Goal: Find contact information: Find contact information

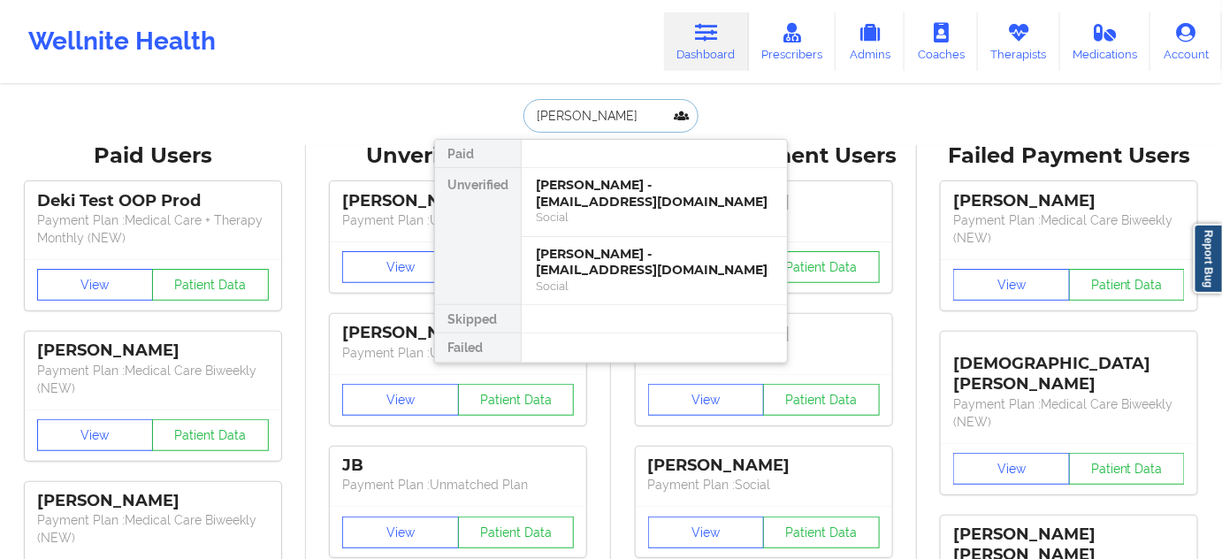
type input "[PERSON_NAME]"
click at [606, 201] on div "[PERSON_NAME] - [EMAIL_ADDRESS][DOMAIN_NAME]" at bounding box center [654, 193] width 237 height 33
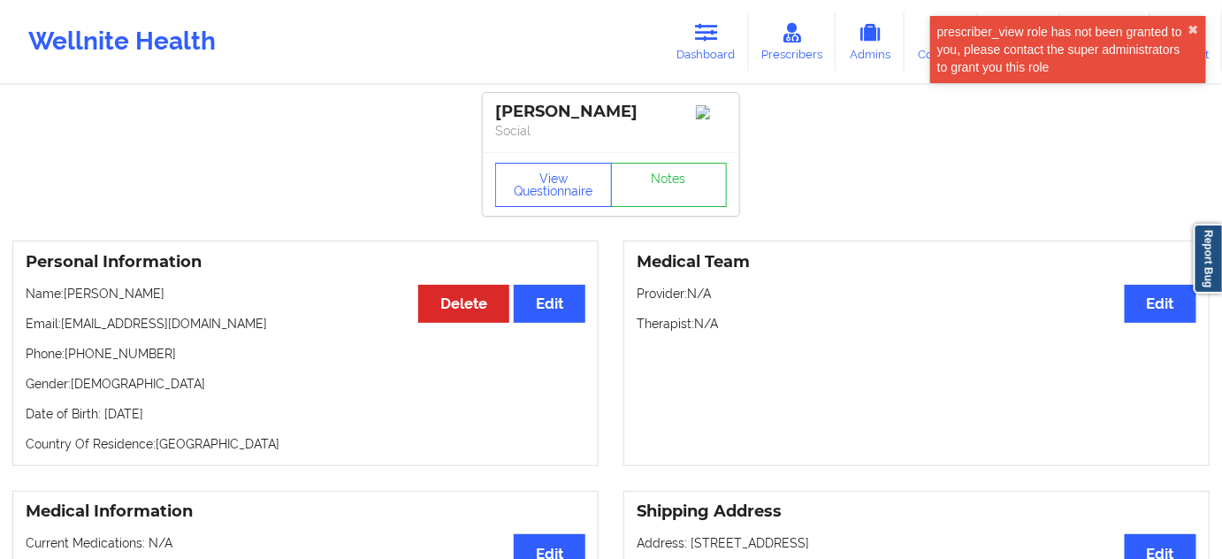
drag, startPoint x: 493, startPoint y: 110, endPoint x: 644, endPoint y: 102, distance: 150.5
click at [644, 102] on div "[PERSON_NAME] Social" at bounding box center [611, 122] width 256 height 59
copy div "[PERSON_NAME]"
click at [103, 360] on p "Phone: [PHONE_NUMBER]" at bounding box center [306, 354] width 560 height 18
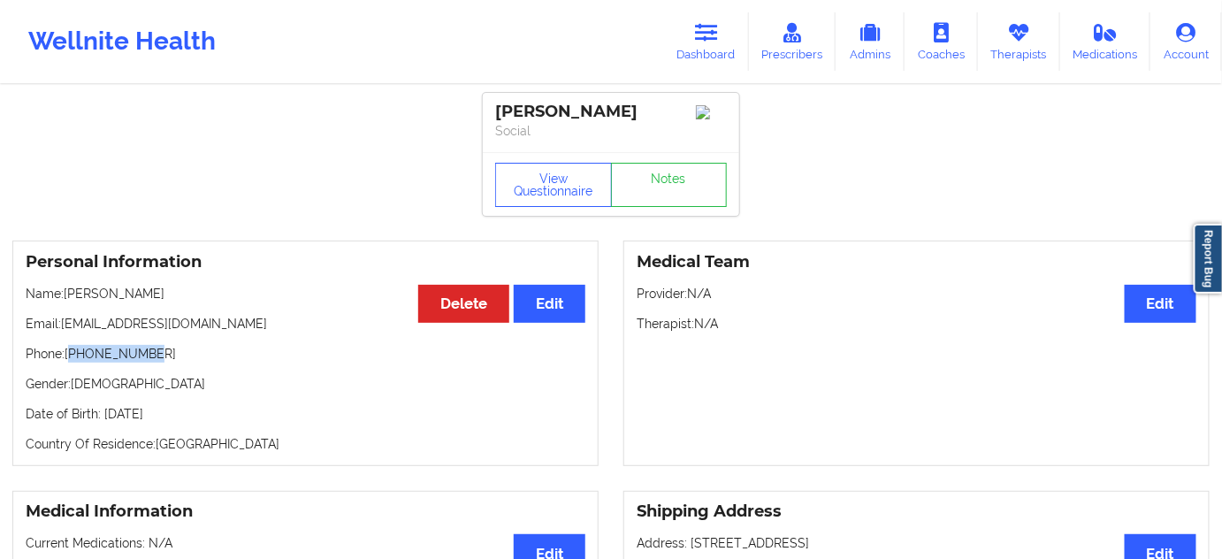
click at [103, 360] on p "Phone: [PHONE_NUMBER]" at bounding box center [306, 354] width 560 height 18
copy p "16304140257"
click at [502, 109] on div "[PERSON_NAME]" at bounding box center [611, 112] width 232 height 20
copy div "[PERSON_NAME]"
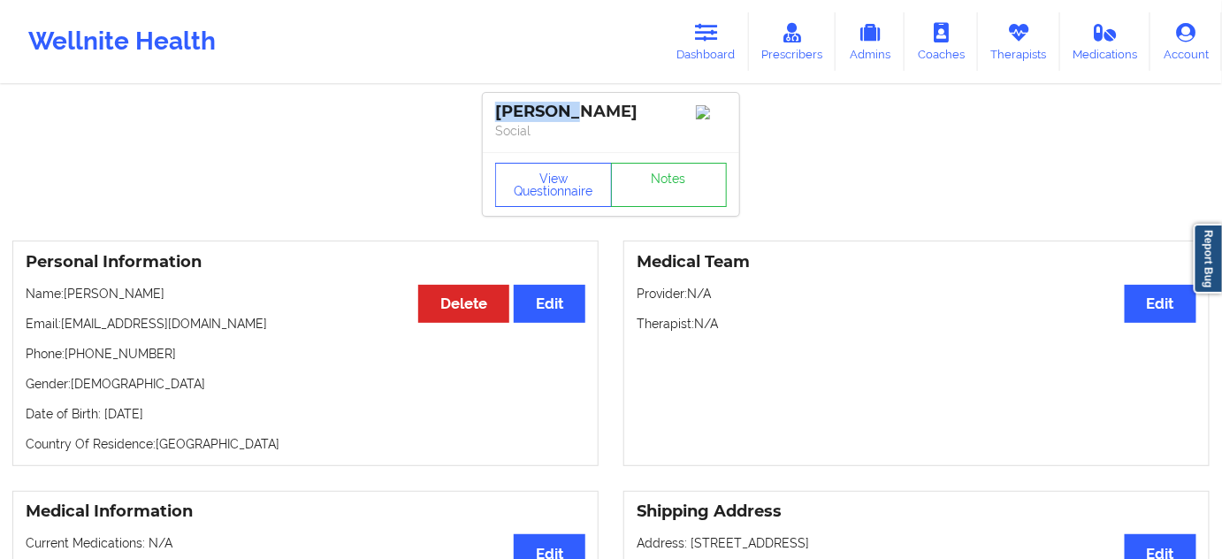
drag, startPoint x: 729, startPoint y: 25, endPoint x: 673, endPoint y: 80, distance: 78.8
click at [729, 25] on link "Dashboard" at bounding box center [706, 41] width 85 height 58
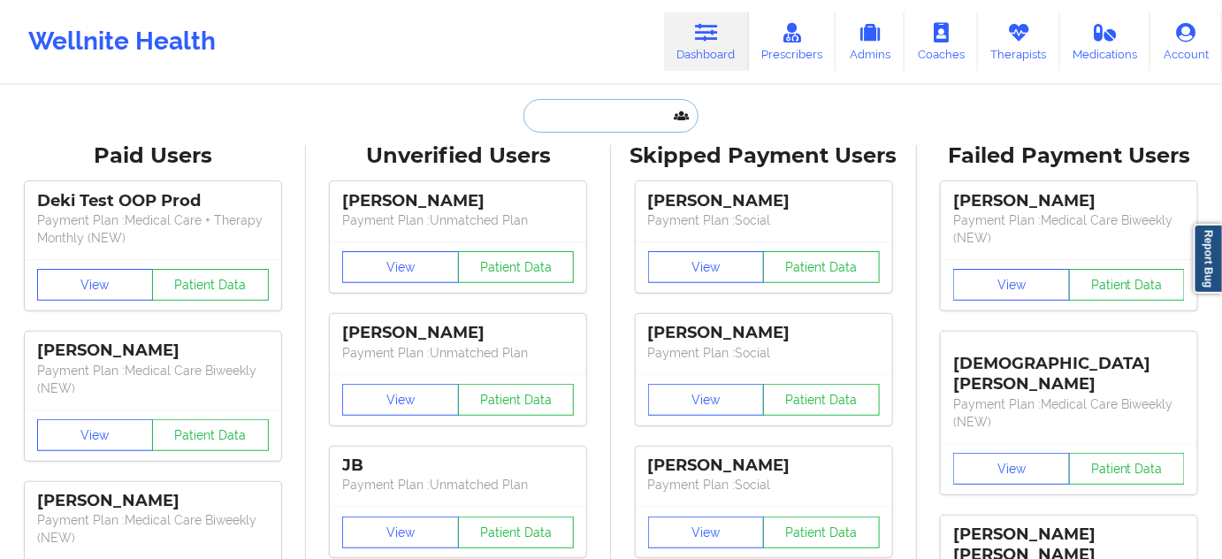
click at [647, 108] on input "text" at bounding box center [610, 116] width 175 height 34
paste input "[PERSON_NAME]"
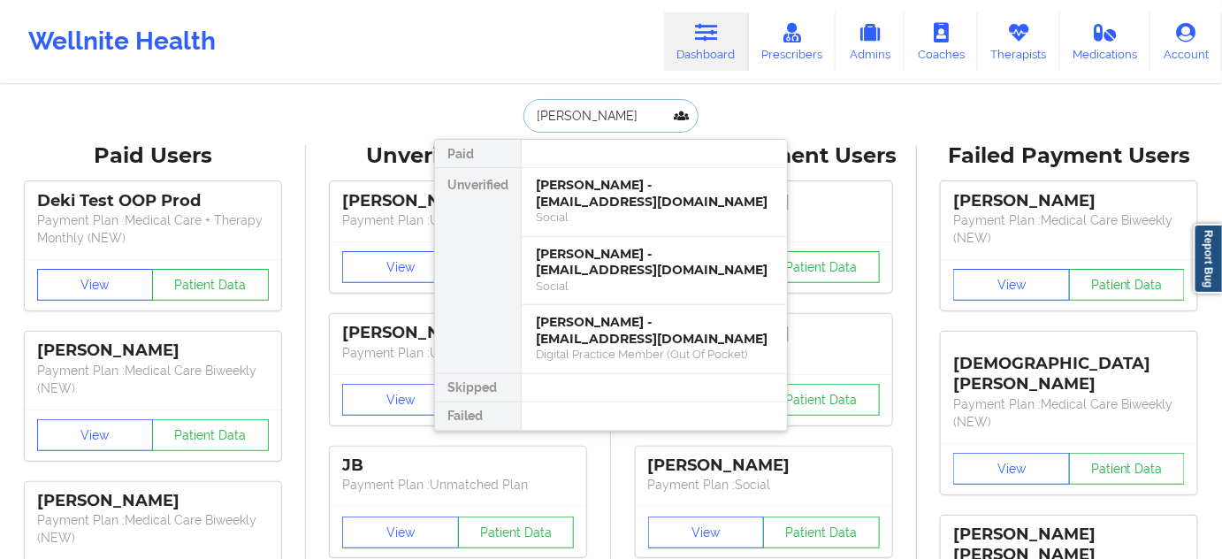
type input "[PERSON_NAME]"
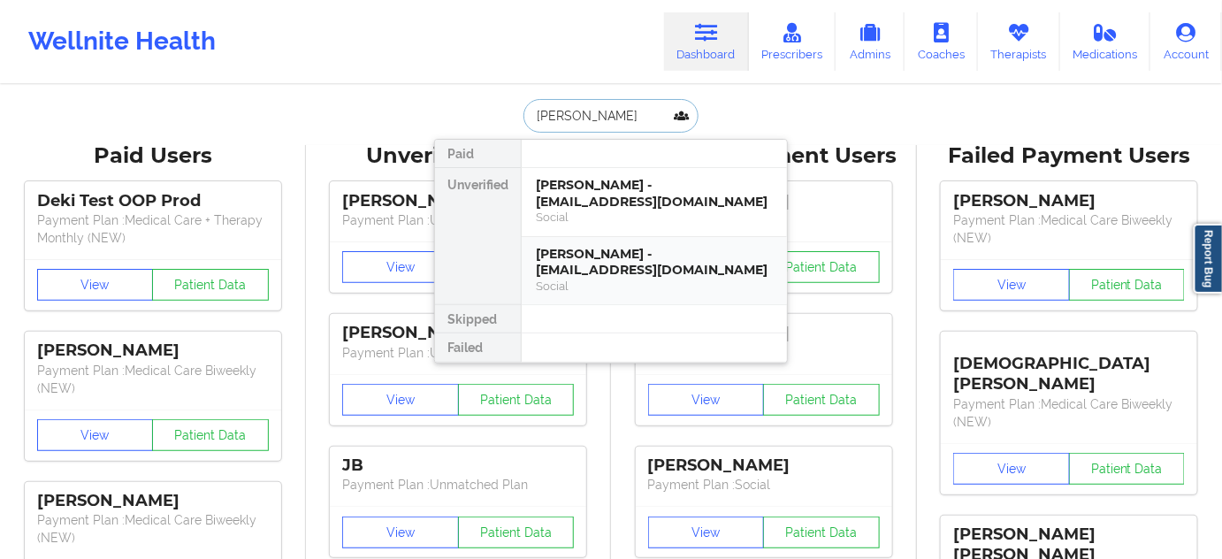
click at [623, 256] on div "[PERSON_NAME] - [EMAIL_ADDRESS][DOMAIN_NAME]" at bounding box center [654, 262] width 237 height 33
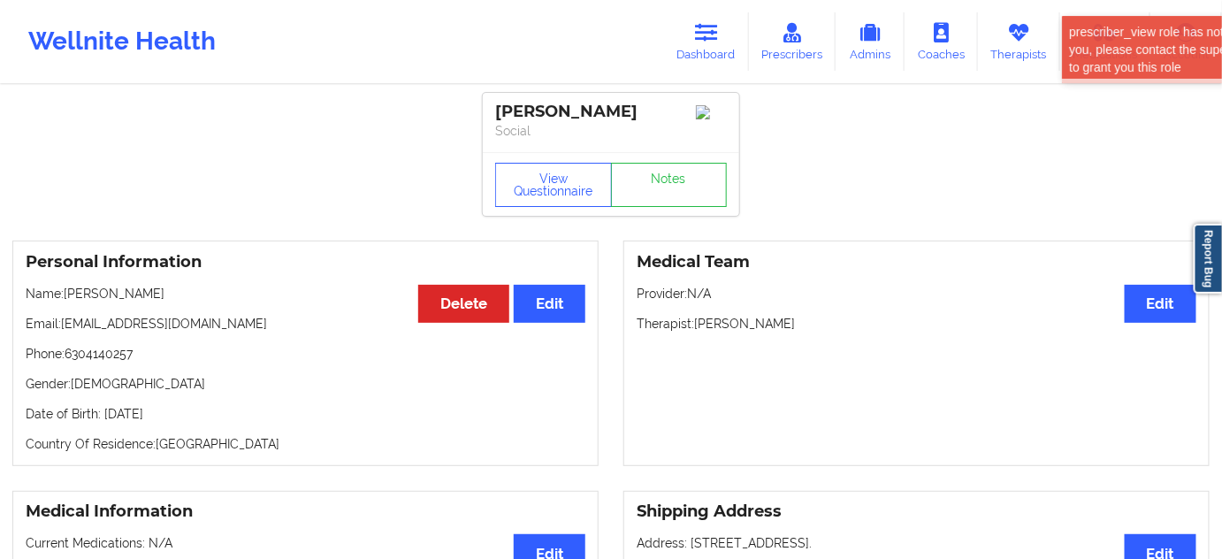
click at [108, 363] on p "Phone: [PHONE_NUMBER]" at bounding box center [306, 354] width 560 height 18
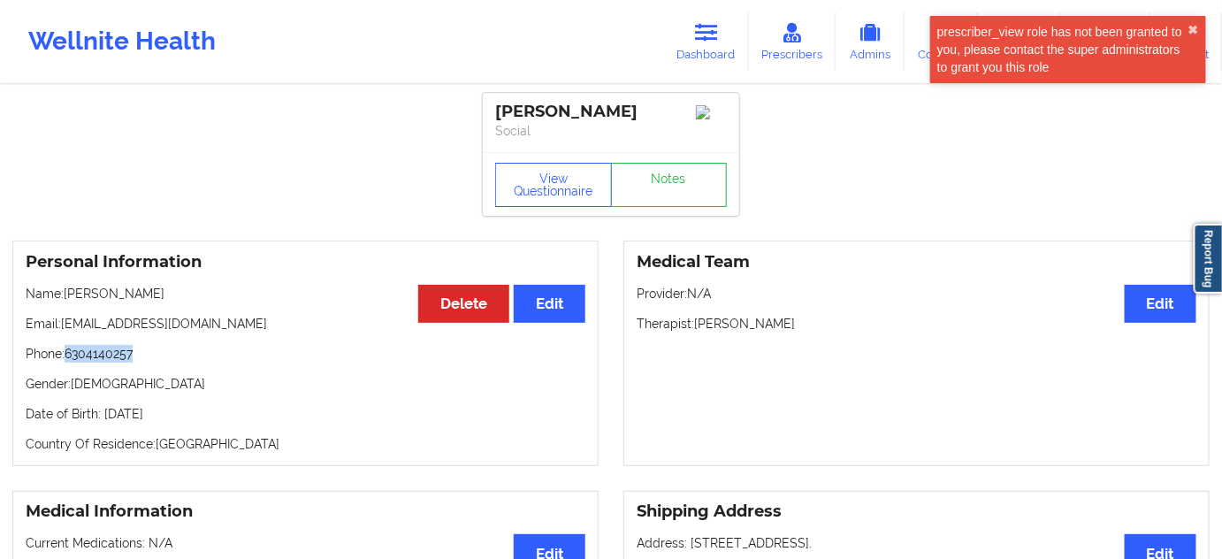
click at [108, 363] on p "Phone: [PHONE_NUMBER]" at bounding box center [306, 354] width 560 height 18
copy p "6304140257"
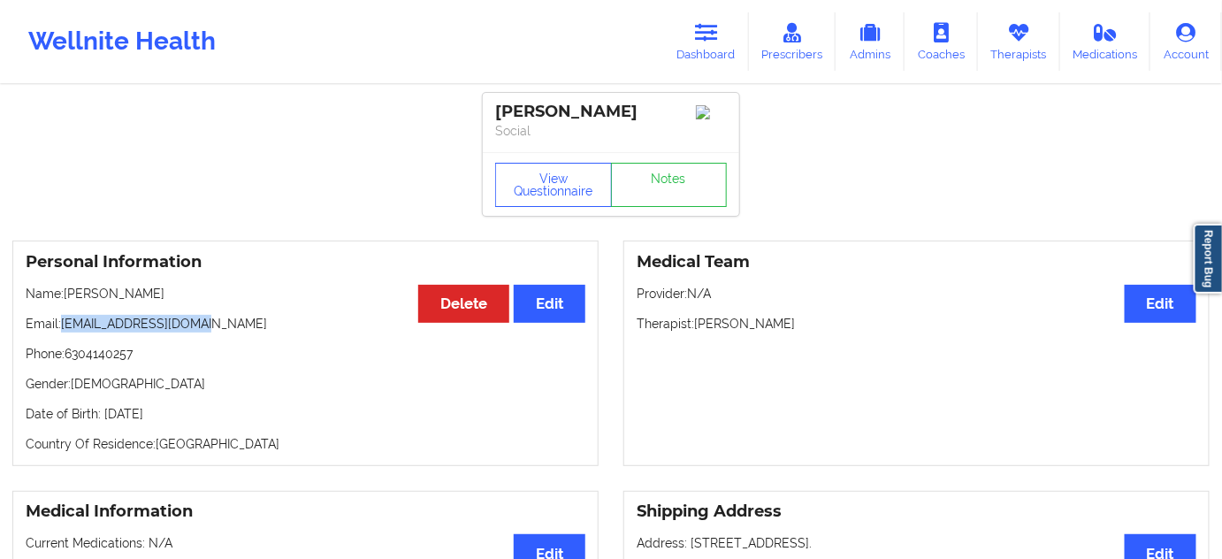
drag, startPoint x: 63, startPoint y: 327, endPoint x: 241, endPoint y: 317, distance: 178.9
click at [241, 317] on div "Personal Information Edit Delete Name: [PERSON_NAME] Email: [EMAIL_ADDRESS][DOM…" at bounding box center [305, 353] width 586 height 225
copy p "[EMAIL_ADDRESS][DOMAIN_NAME]"
click at [699, 46] on link "Dashboard" at bounding box center [706, 41] width 85 height 58
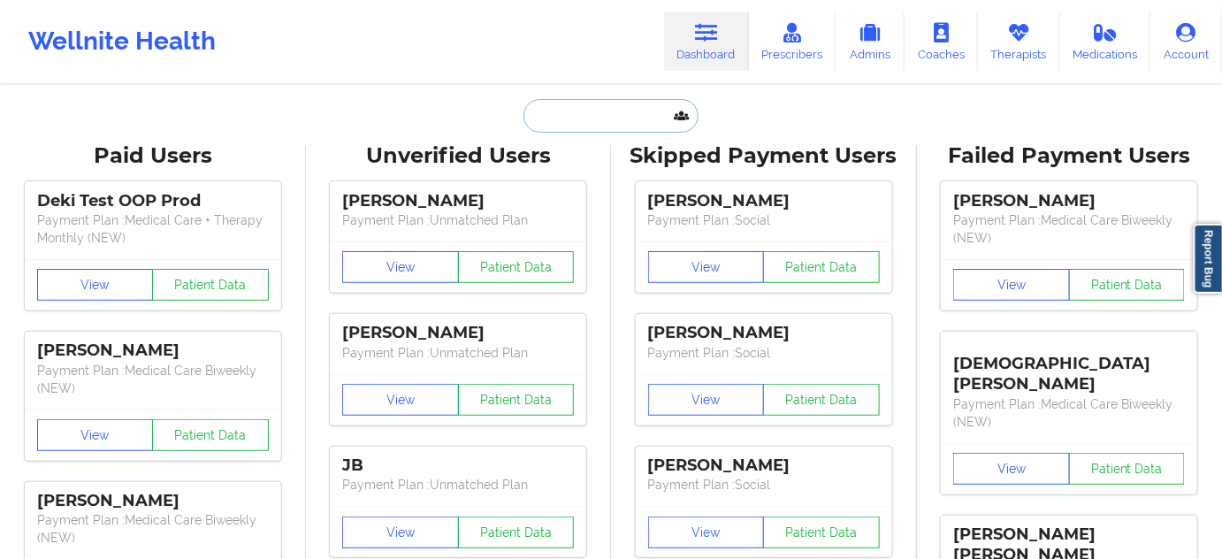
click at [641, 105] on input "text" at bounding box center [610, 116] width 175 height 34
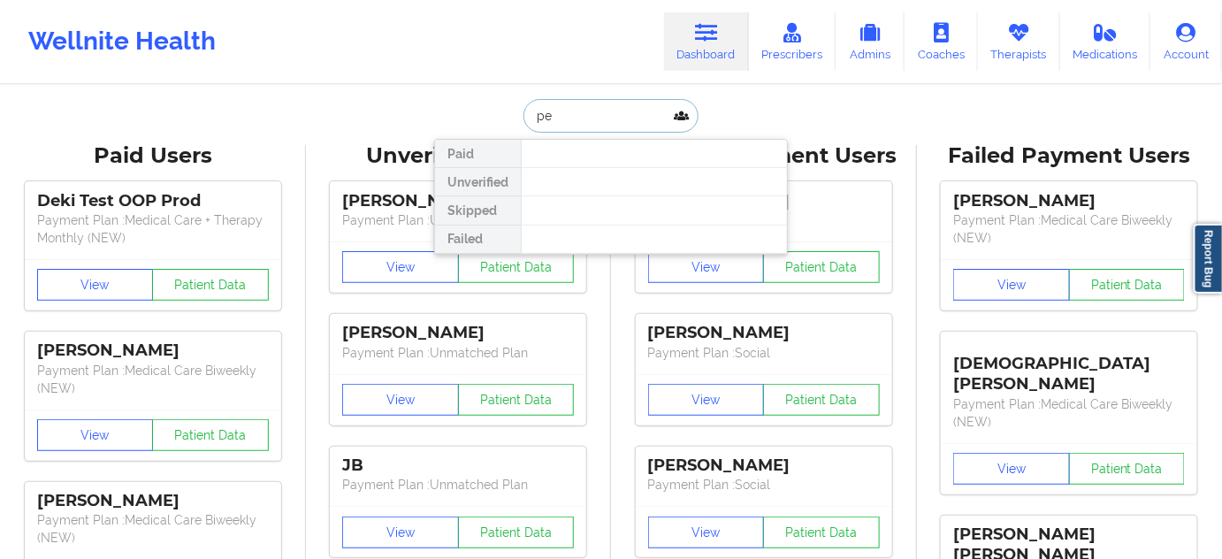
type input "p"
type input "[PERSON_NAME]"
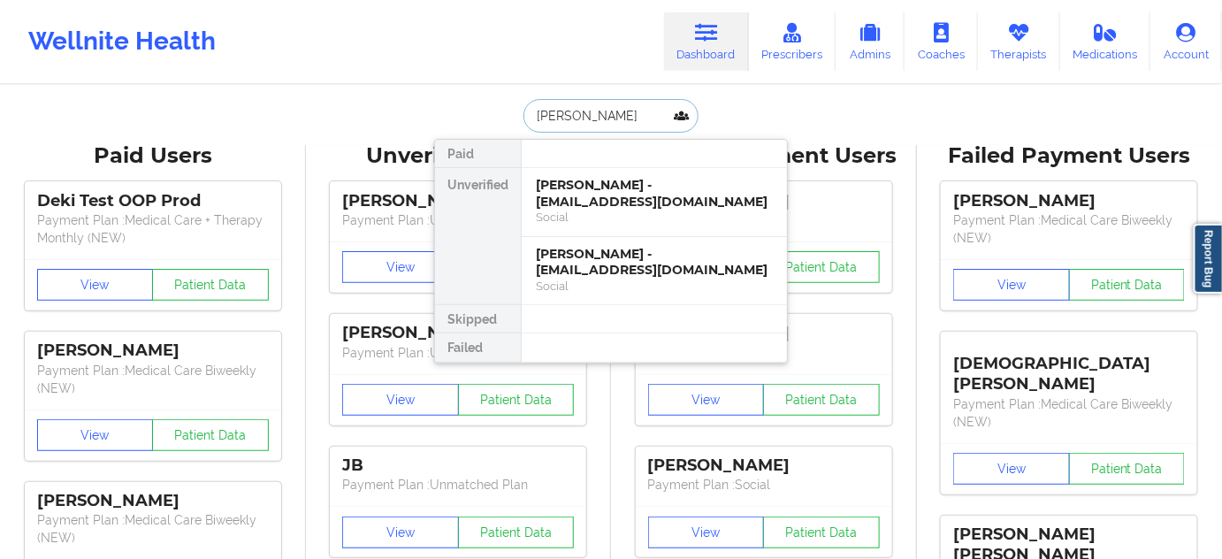
click at [616, 206] on div "[PERSON_NAME] - [EMAIL_ADDRESS][DOMAIN_NAME]" at bounding box center [654, 193] width 237 height 33
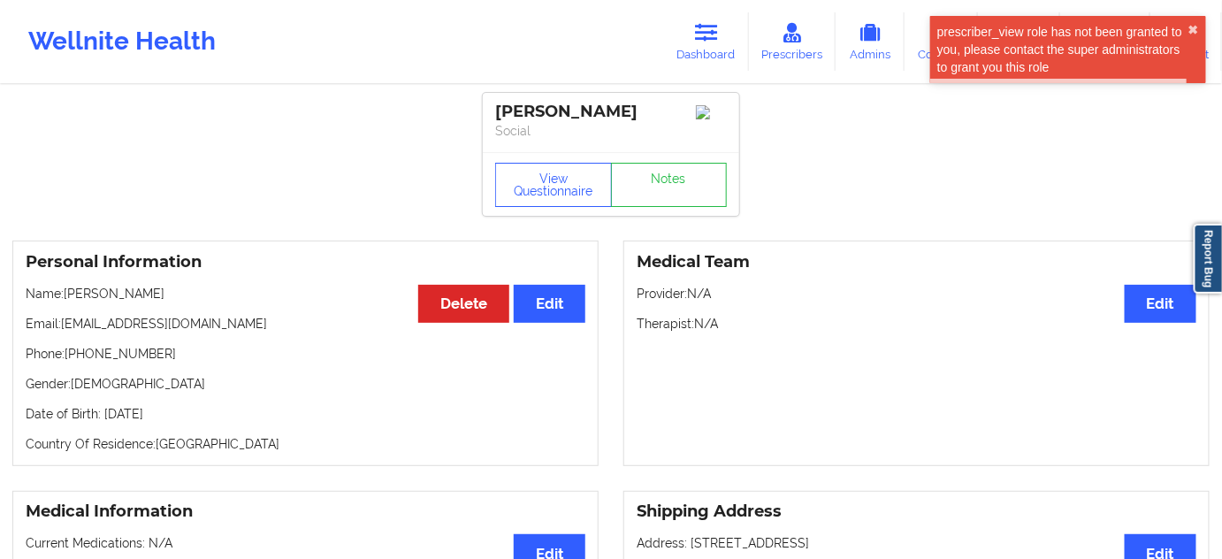
click at [100, 360] on p "Phone: [PHONE_NUMBER]" at bounding box center [306, 354] width 560 height 18
copy p "16304140257"
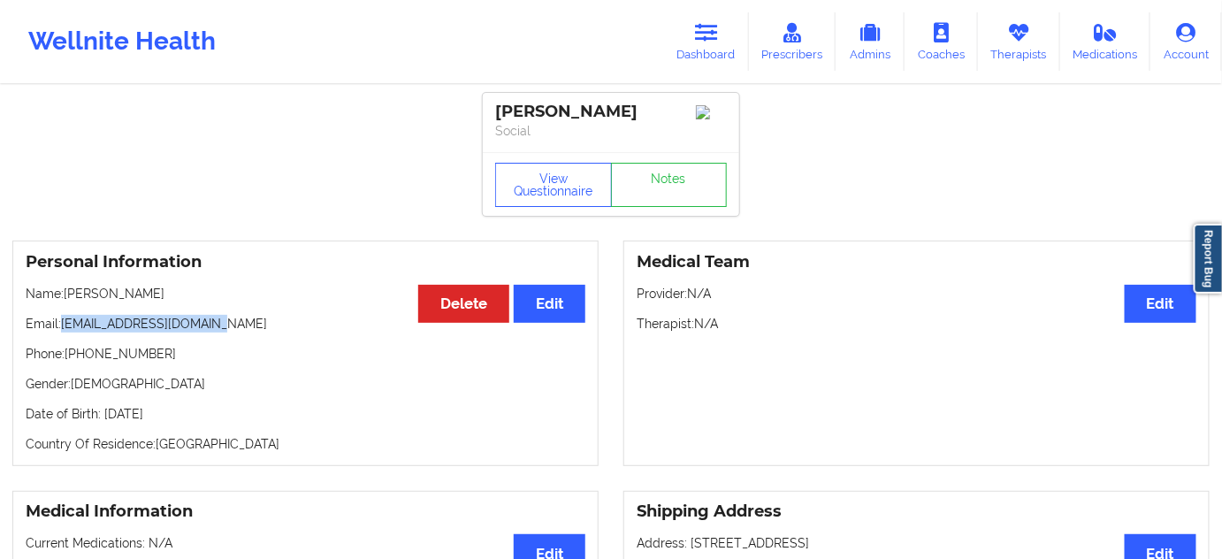
drag, startPoint x: 63, startPoint y: 332, endPoint x: 271, endPoint y: 332, distance: 208.7
click at [234, 331] on p "Email: [EMAIL_ADDRESS][DOMAIN_NAME]" at bounding box center [306, 324] width 560 height 18
copy p "[EMAIL_ADDRESS][DOMAIN_NAME]"
drag, startPoint x: 497, startPoint y: 109, endPoint x: 647, endPoint y: 106, distance: 150.3
click at [646, 106] on div "[PERSON_NAME]" at bounding box center [611, 112] width 232 height 20
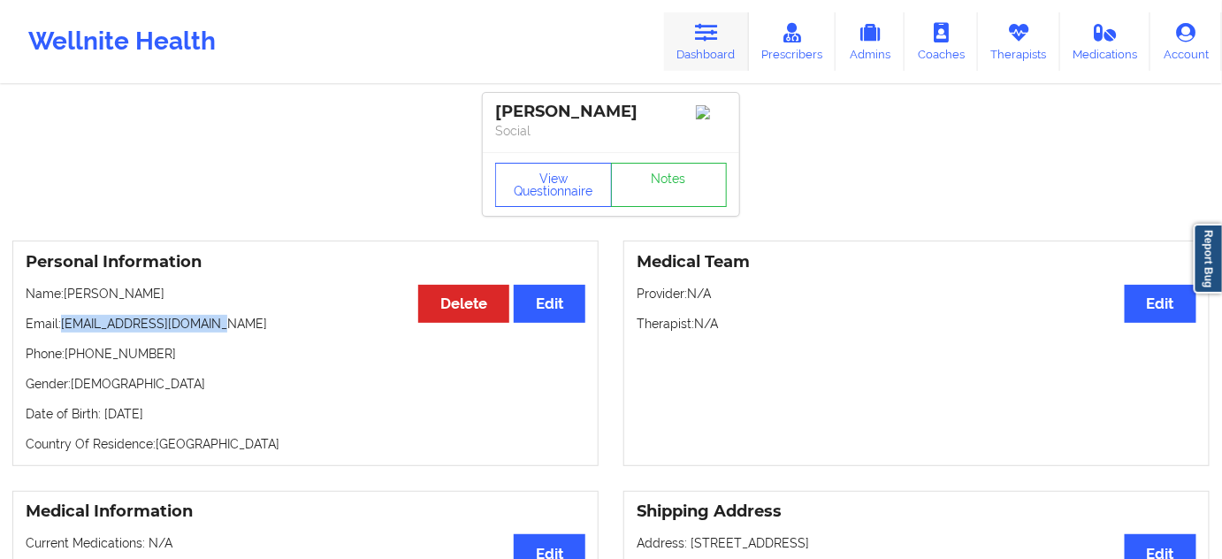
copy div "[PERSON_NAME]"
click at [712, 36] on icon at bounding box center [706, 32] width 23 height 19
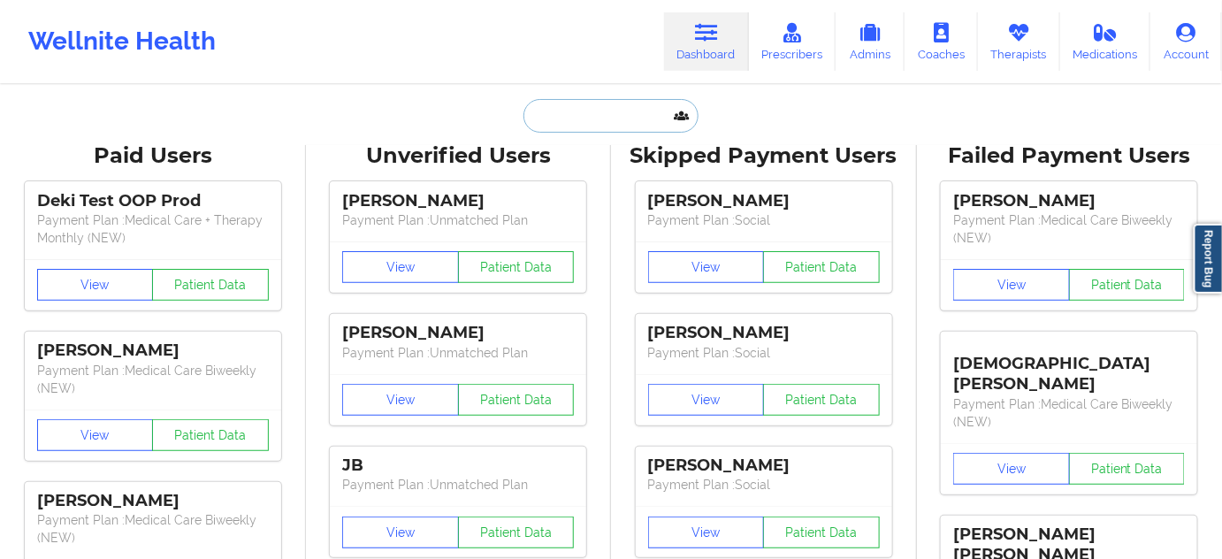
click at [648, 119] on input "text" at bounding box center [610, 116] width 175 height 34
paste input "[PERSON_NAME]"
type input "[PERSON_NAME]"
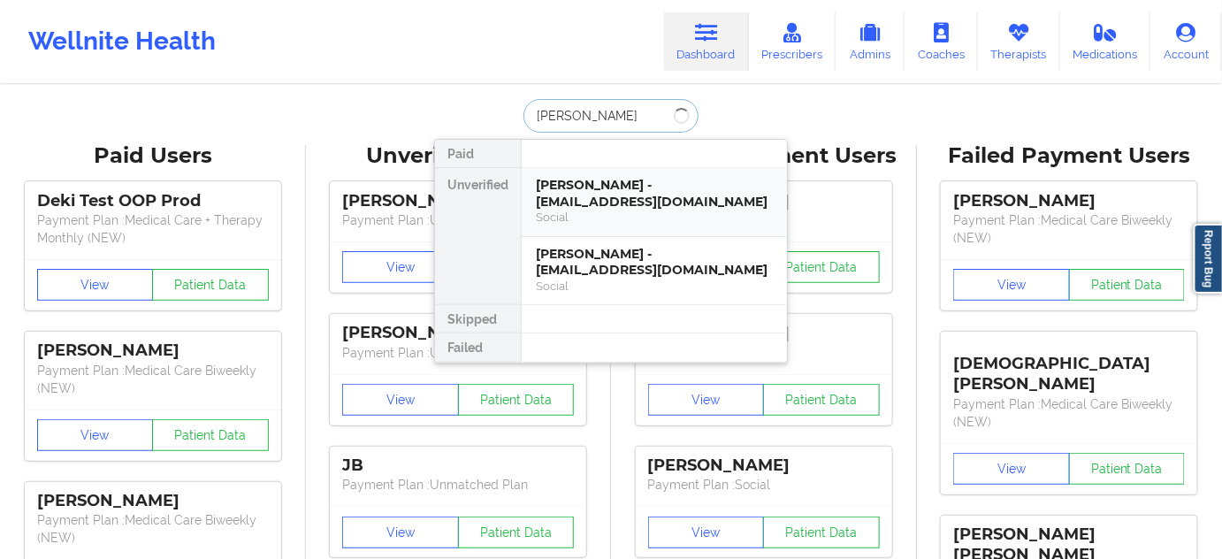
click at [593, 197] on div "[PERSON_NAME] - [EMAIL_ADDRESS][DOMAIN_NAME]" at bounding box center [654, 193] width 237 height 33
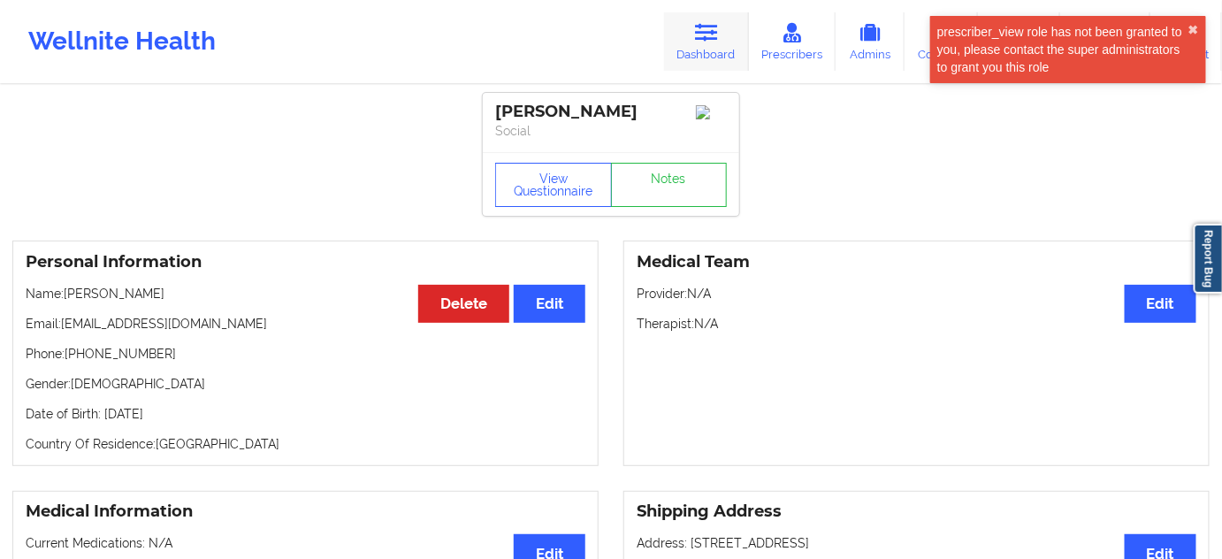
click at [690, 39] on link "Dashboard" at bounding box center [706, 41] width 85 height 58
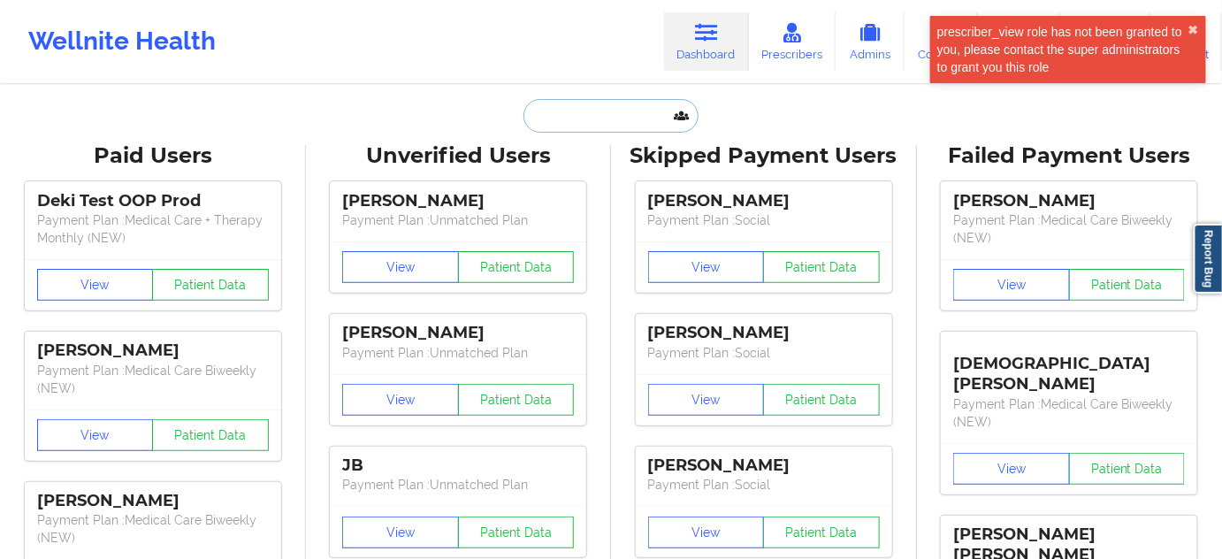
click at [604, 111] on input "text" at bounding box center [610, 116] width 175 height 34
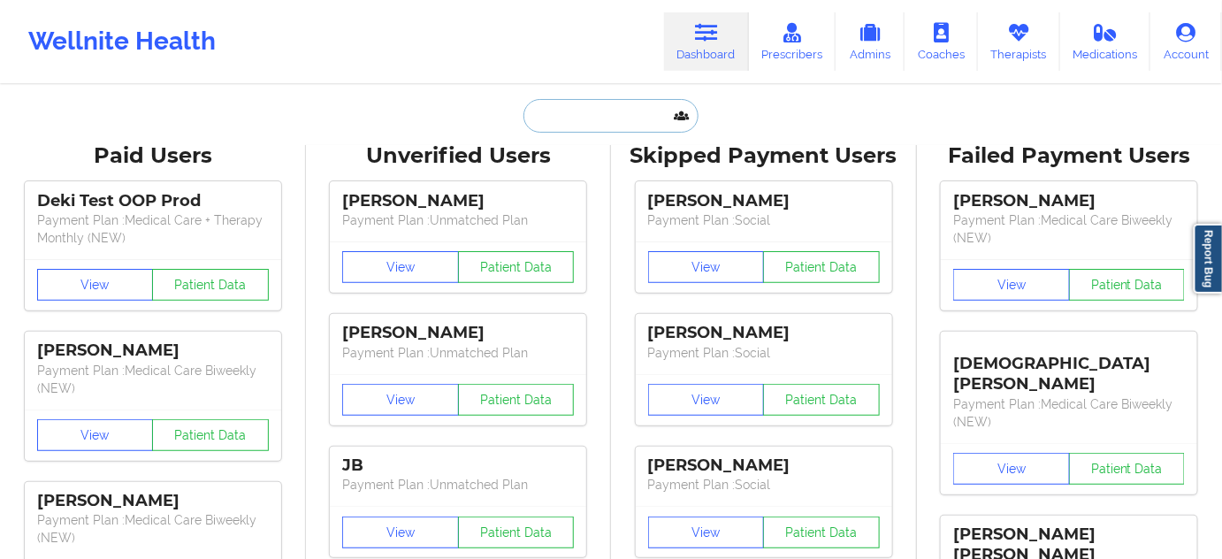
paste input "[PERSON_NAME]"
type input "[PERSON_NAME]"
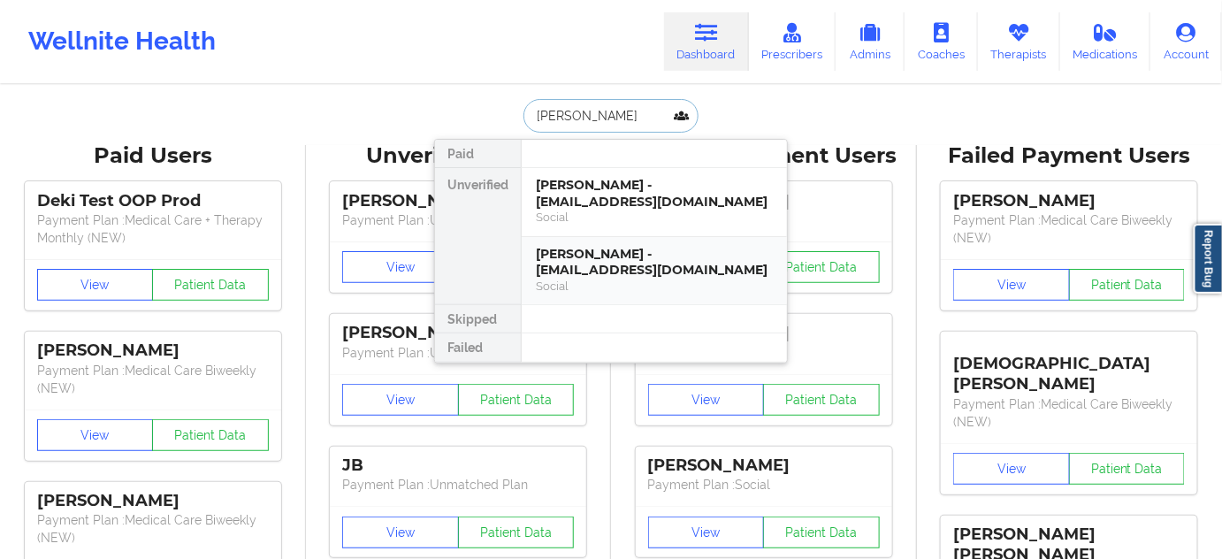
click at [608, 257] on div "[PERSON_NAME] - [EMAIL_ADDRESS][DOMAIN_NAME]" at bounding box center [654, 262] width 237 height 33
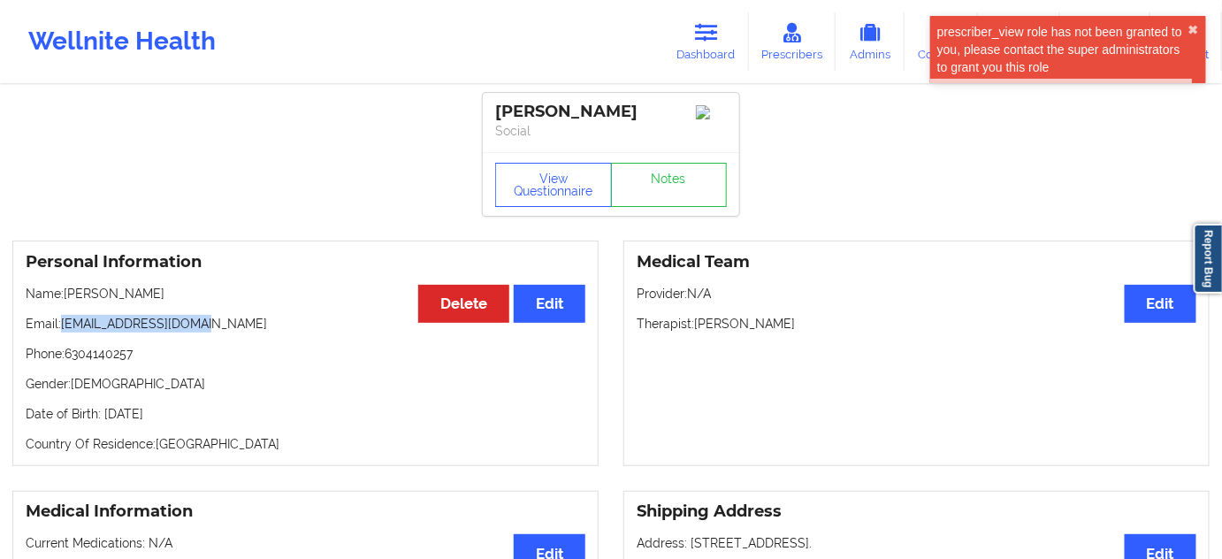
drag, startPoint x: 61, startPoint y: 332, endPoint x: 363, endPoint y: 297, distance: 303.6
click at [260, 317] on div "Personal Information Edit Delete Name: [PERSON_NAME] Email: [EMAIL_ADDRESS][DOM…" at bounding box center [305, 353] width 586 height 225
copy p "[EMAIL_ADDRESS][DOMAIN_NAME]"
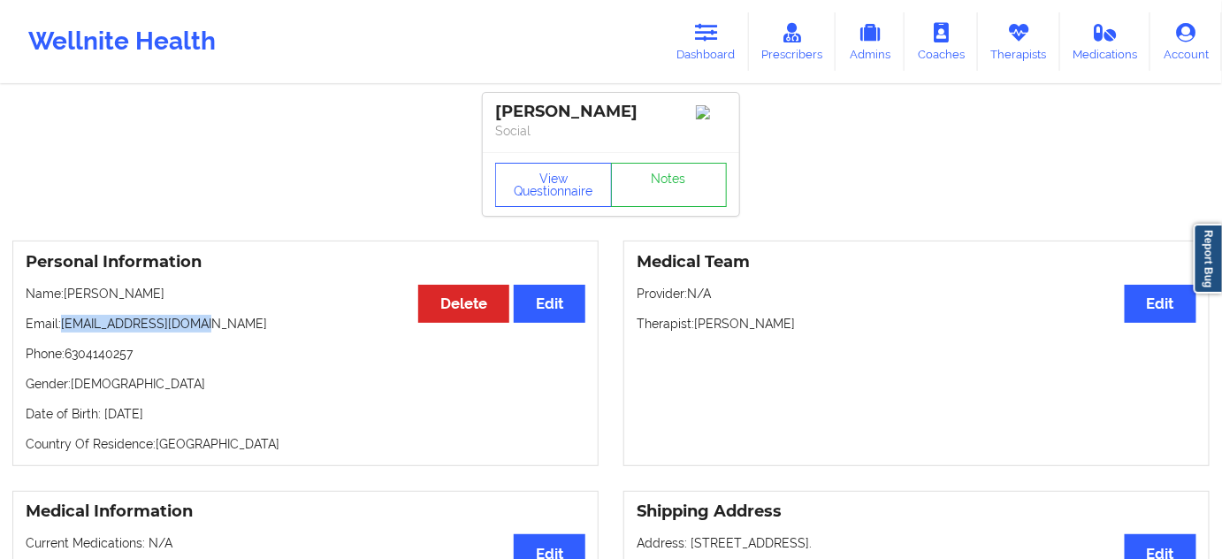
copy p "[EMAIL_ADDRESS][DOMAIN_NAME]"
click at [594, 113] on div "[PERSON_NAME]" at bounding box center [611, 112] width 232 height 20
click at [531, 122] on p "Social" at bounding box center [611, 131] width 232 height 18
drag, startPoint x: 493, startPoint y: 105, endPoint x: 638, endPoint y: 101, distance: 146.0
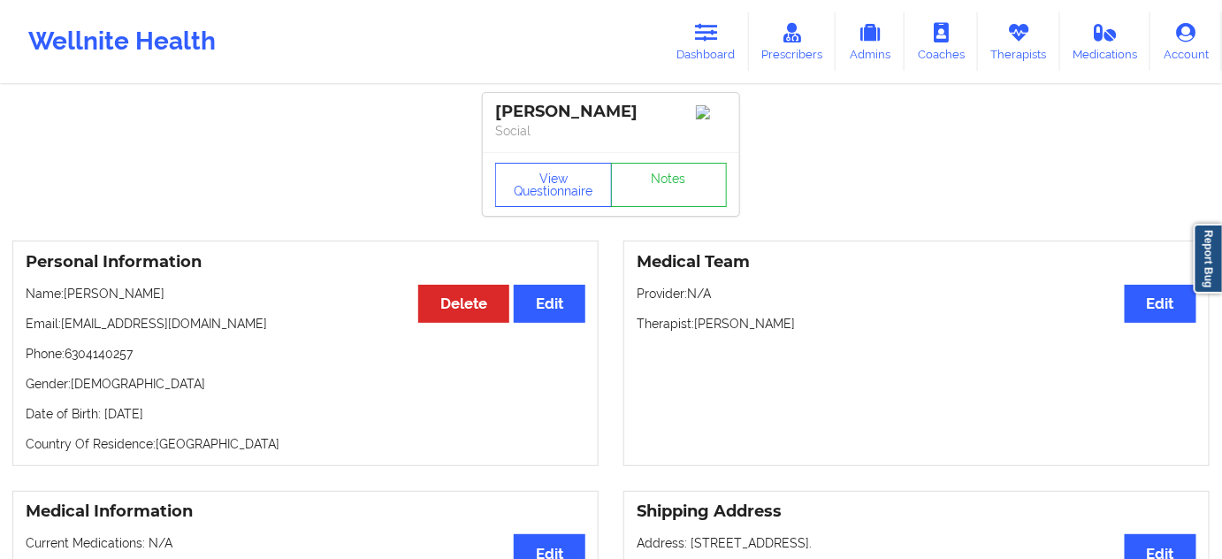
click at [637, 98] on div "[PERSON_NAME] Social" at bounding box center [611, 122] width 256 height 59
drag, startPoint x: 64, startPoint y: 332, endPoint x: 297, endPoint y: 332, distance: 233.4
click at [290, 325] on p "Email: [EMAIL_ADDRESS][DOMAIN_NAME]" at bounding box center [306, 324] width 560 height 18
click at [593, 112] on div "[PERSON_NAME]" at bounding box center [611, 112] width 232 height 20
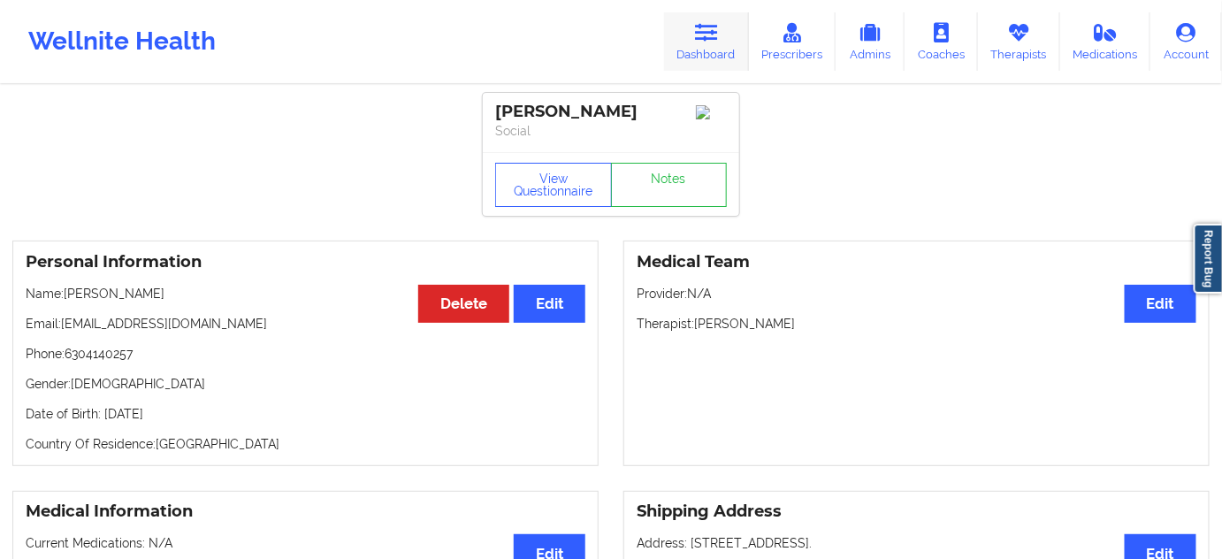
click at [733, 61] on link "Dashboard" at bounding box center [706, 41] width 85 height 58
click at [697, 51] on link "Dashboard" at bounding box center [706, 41] width 85 height 58
click at [718, 32] on icon at bounding box center [706, 32] width 23 height 19
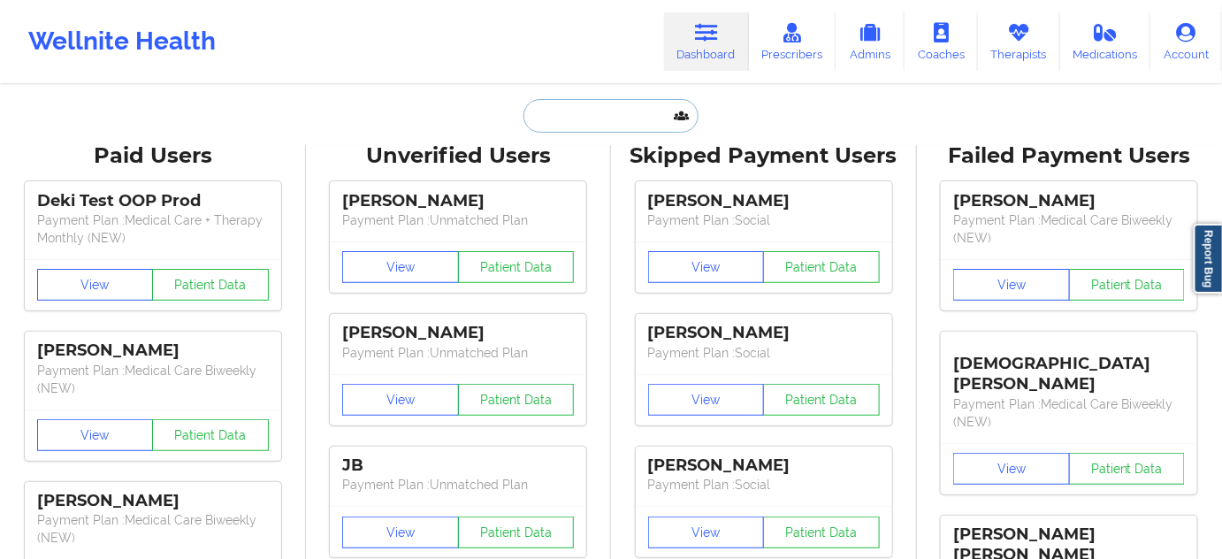
click at [639, 117] on input "text" at bounding box center [610, 116] width 175 height 34
paste input "[PERSON_NAME]"
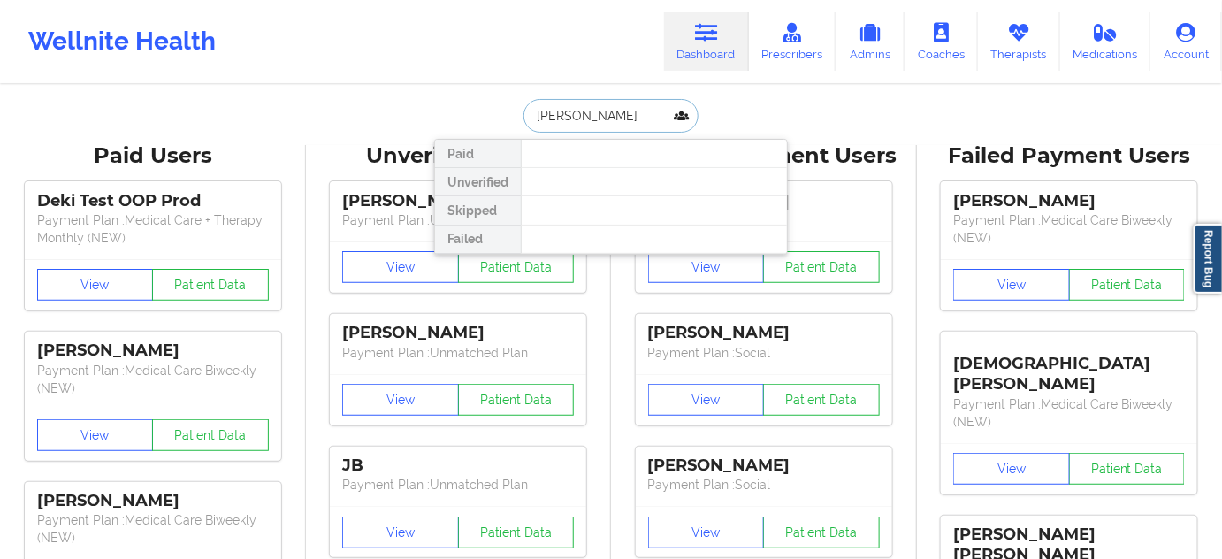
click at [567, 120] on input "[PERSON_NAME]" at bounding box center [610, 116] width 175 height 34
click at [530, 114] on input "[PERSON_NAME]" at bounding box center [610, 116] width 175 height 34
click at [644, 118] on input "[PERSON_NAME]" at bounding box center [610, 116] width 175 height 34
type input "Dasia"
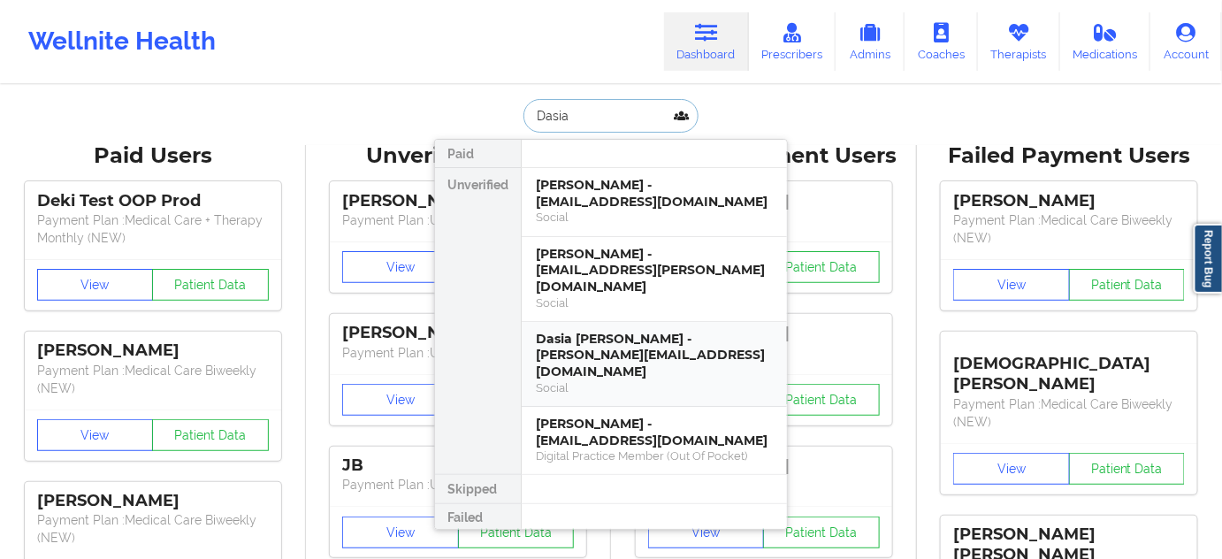
click at [652, 339] on div "Dasia [PERSON_NAME] - [PERSON_NAME][EMAIL_ADDRESS][DOMAIN_NAME]" at bounding box center [654, 356] width 237 height 50
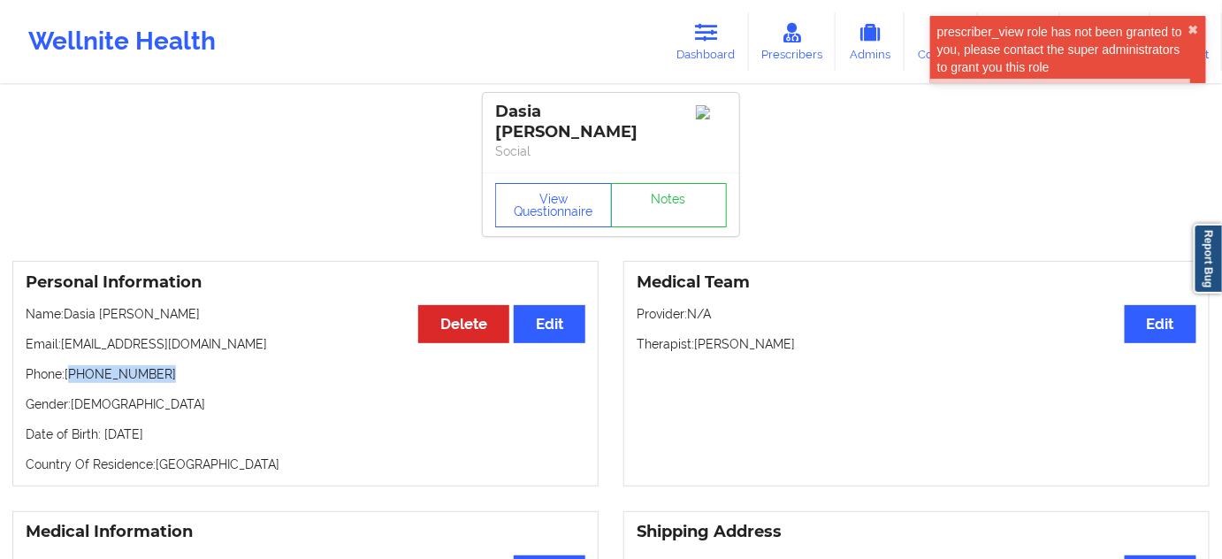
drag, startPoint x: 74, startPoint y: 374, endPoint x: 188, endPoint y: 382, distance: 114.3
click at [187, 381] on p "Phone: [PHONE_NUMBER]" at bounding box center [306, 374] width 560 height 18
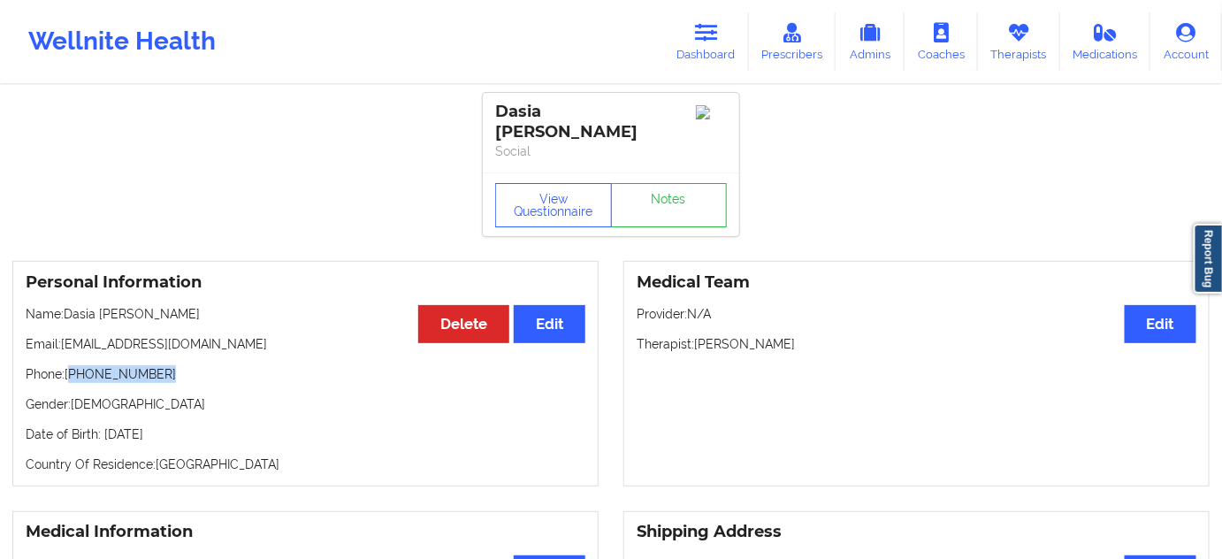
drag, startPoint x: 490, startPoint y: 109, endPoint x: 584, endPoint y: 134, distance: 97.8
click at [601, 134] on div "Dasia [PERSON_NAME] Social" at bounding box center [611, 133] width 256 height 80
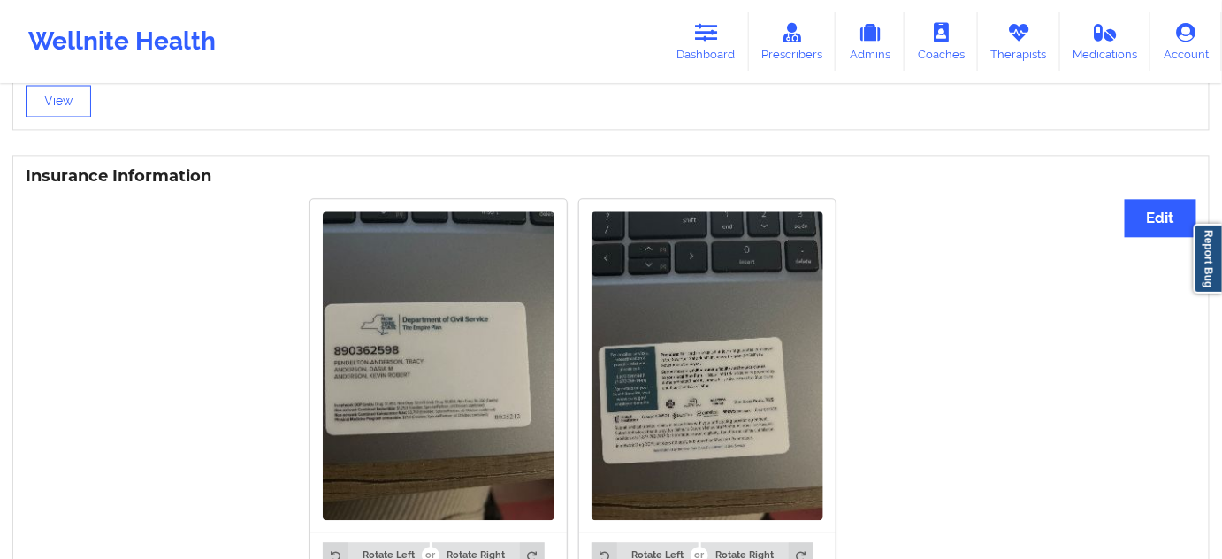
scroll to position [1286, 0]
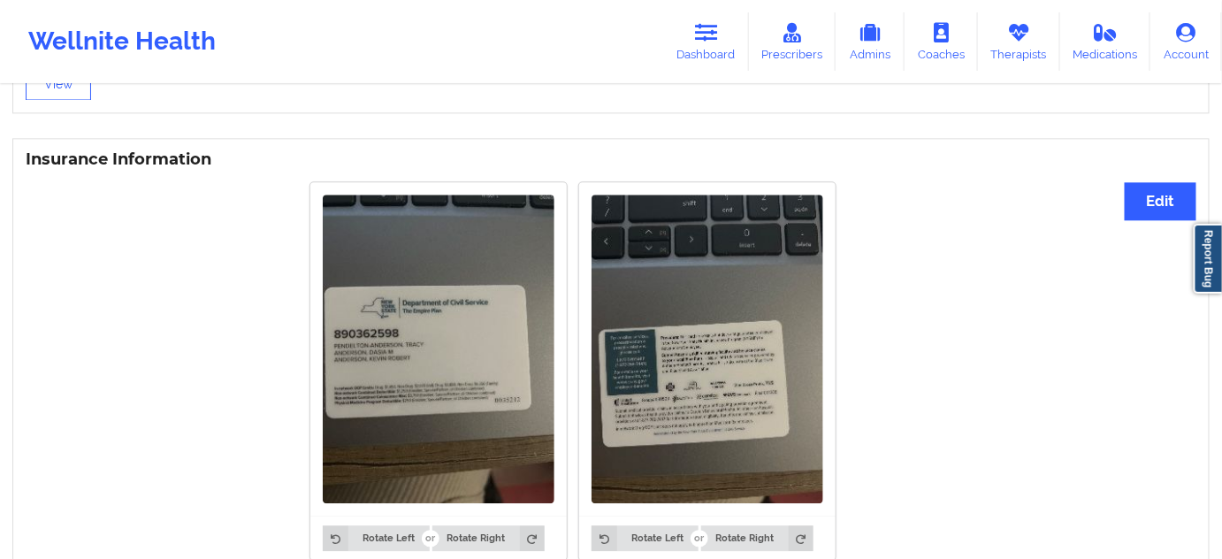
drag, startPoint x: 705, startPoint y: 49, endPoint x: 676, endPoint y: 81, distance: 43.3
click at [705, 49] on link "Dashboard" at bounding box center [706, 41] width 85 height 58
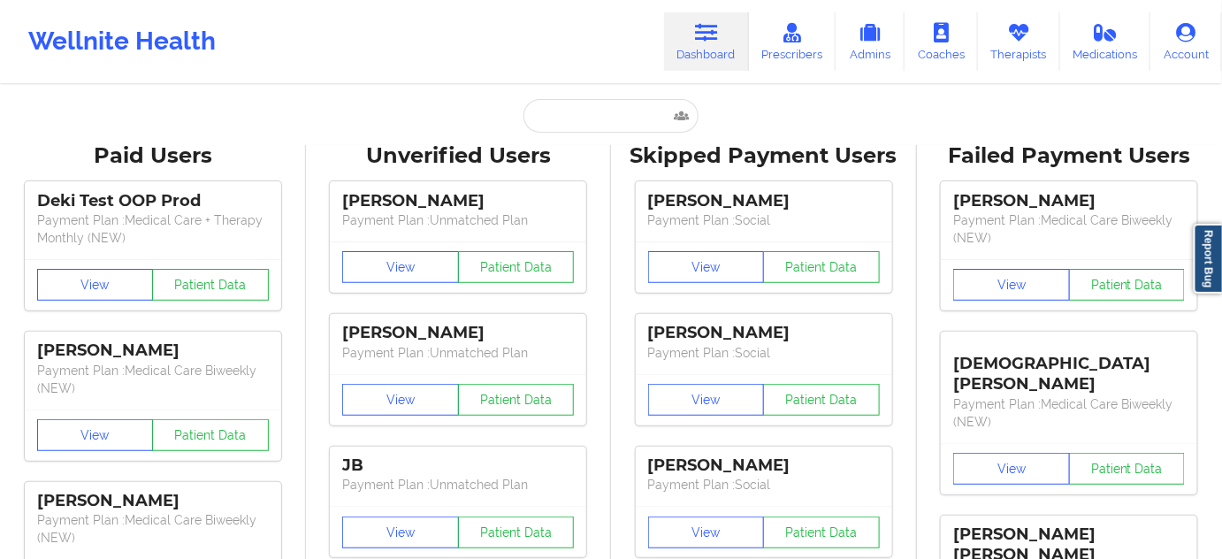
click at [624, 115] on input "text" at bounding box center [610, 116] width 175 height 34
paste input "[PERSON_NAME]"
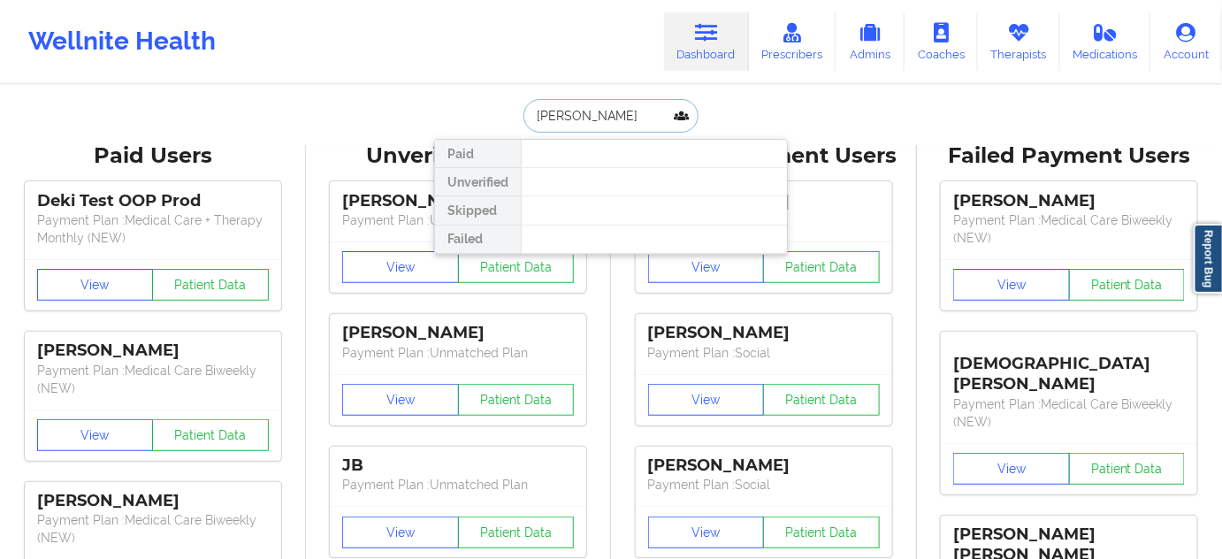
type input "[PERSON_NAME]"
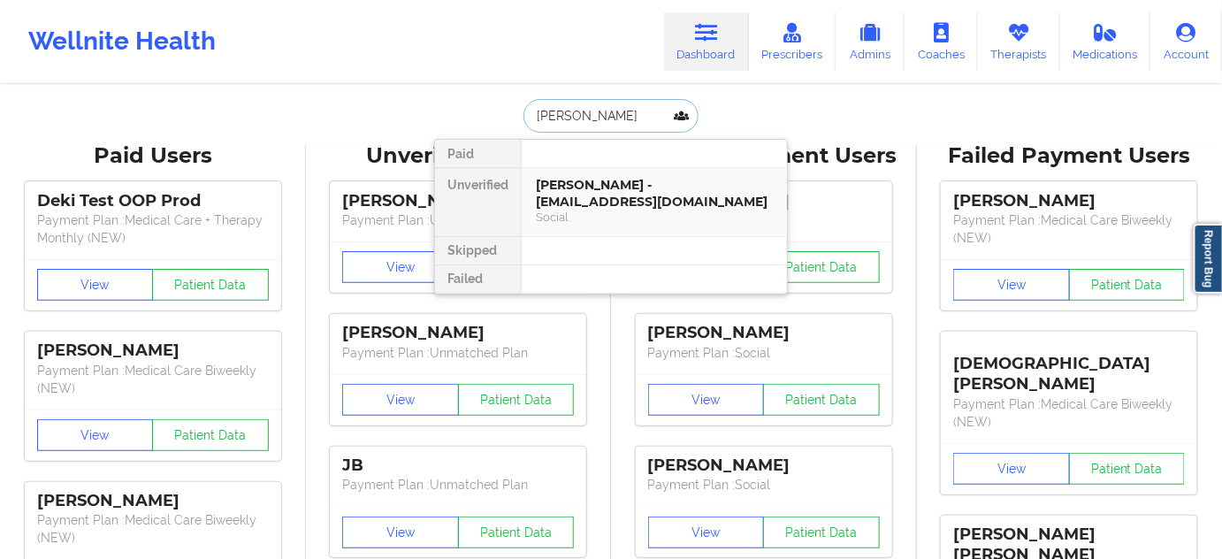
click at [591, 202] on div "[PERSON_NAME] - [EMAIL_ADDRESS][DOMAIN_NAME]" at bounding box center [654, 193] width 237 height 33
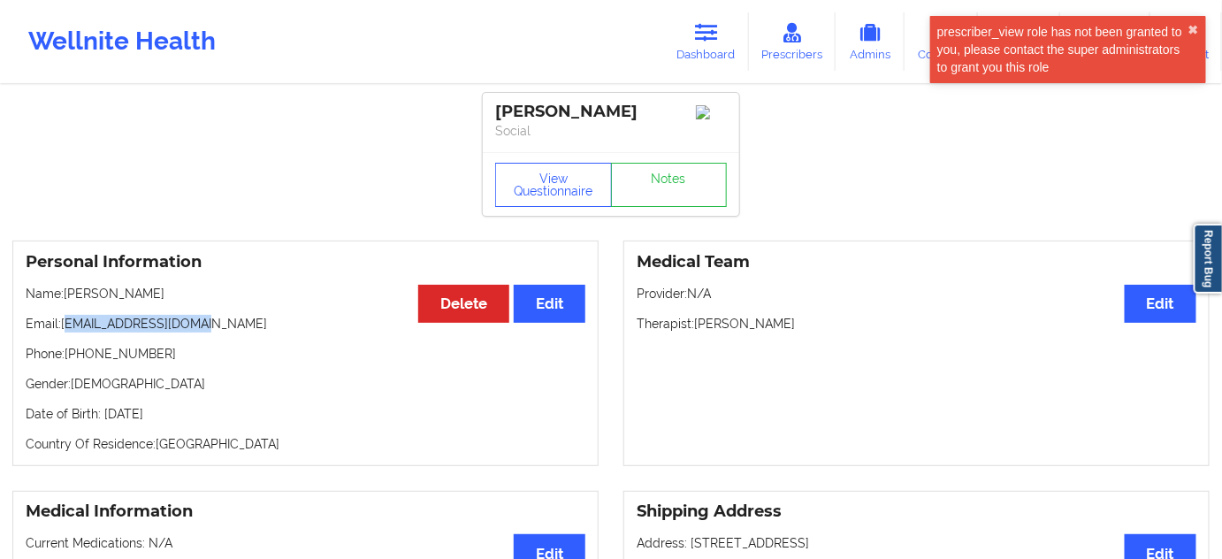
drag, startPoint x: 65, startPoint y: 329, endPoint x: 254, endPoint y: 324, distance: 188.4
click at [254, 324] on p "Email: [EMAIL_ADDRESS][DOMAIN_NAME]" at bounding box center [306, 324] width 560 height 18
drag, startPoint x: 64, startPoint y: 330, endPoint x: 270, endPoint y: 304, distance: 207.6
click at [265, 311] on div "Personal Information Edit Delete Name: [PERSON_NAME] Email: [PERSON_NAME][EMAIL…" at bounding box center [305, 353] width 586 height 225
